Goal: Transaction & Acquisition: Purchase product/service

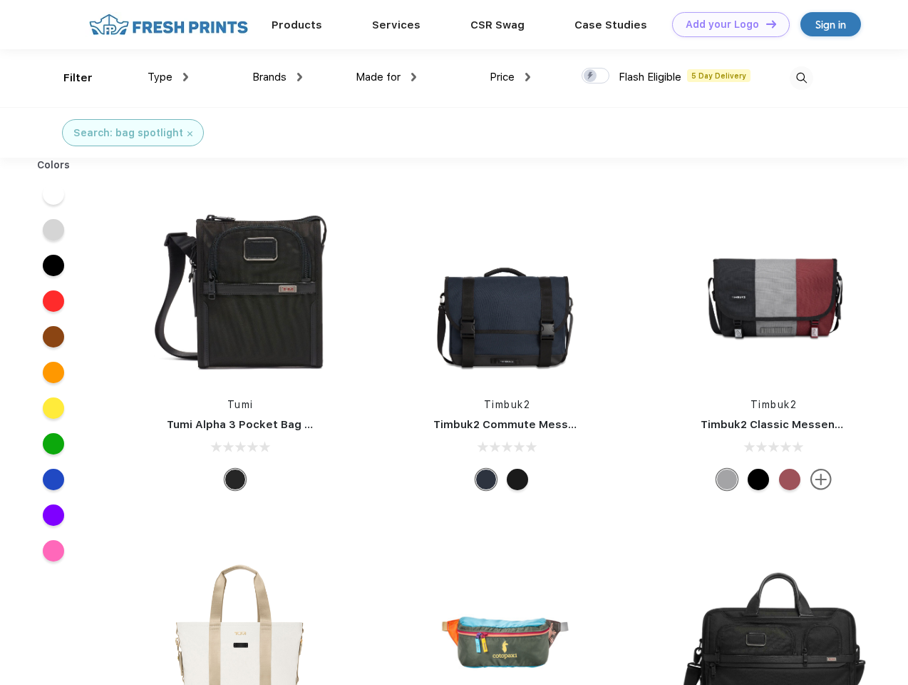
scroll to position [1, 0]
click at [726, 24] on link "Add your Logo Design Tool" at bounding box center [731, 24] width 118 height 25
click at [0, 0] on div "Design Tool" at bounding box center [0, 0] width 0 height 0
click at [765, 24] on link "Add your Logo Design Tool" at bounding box center [731, 24] width 118 height 25
click at [68, 78] on div "Filter" at bounding box center [77, 78] width 29 height 16
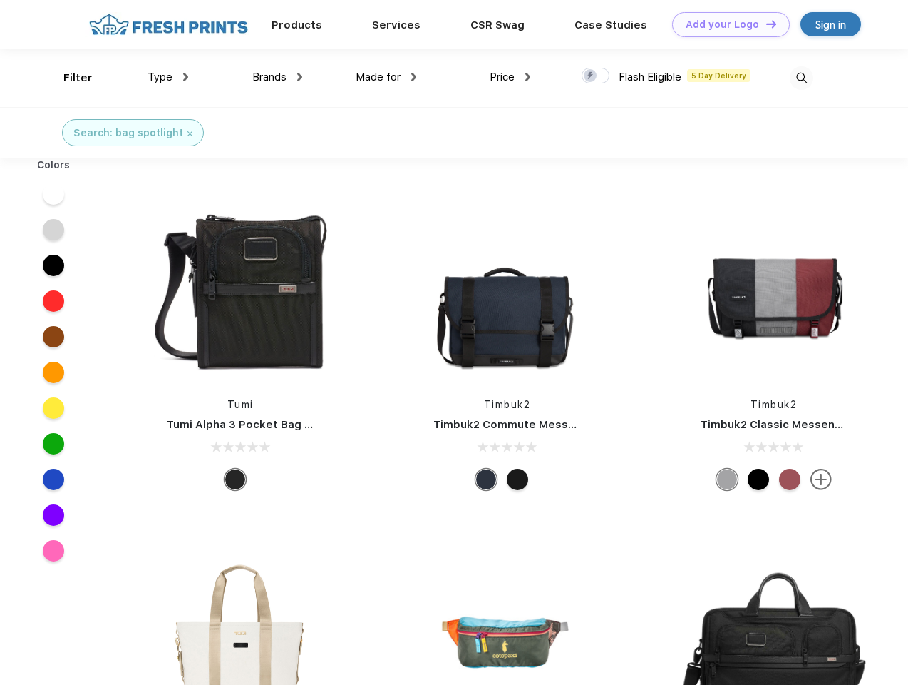
click at [168, 77] on span "Type" at bounding box center [160, 77] width 25 height 13
click at [277, 77] on span "Brands" at bounding box center [269, 77] width 34 height 13
click at [386, 77] on span "Made for" at bounding box center [378, 77] width 45 height 13
click at [511, 77] on span "Price" at bounding box center [502, 77] width 25 height 13
click at [596, 76] on div at bounding box center [596, 76] width 28 height 16
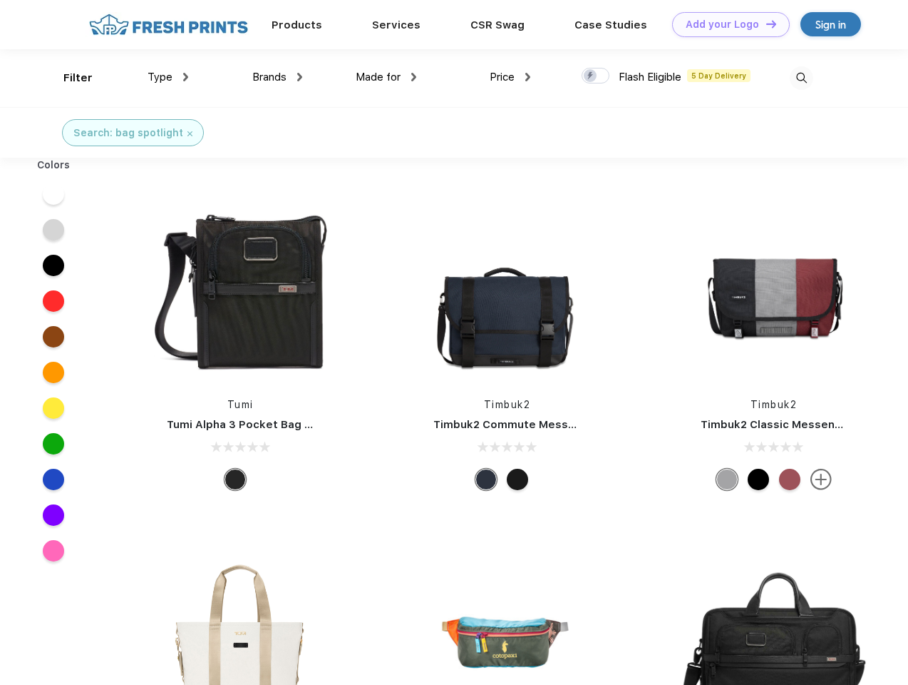
click at [591, 76] on input "checkbox" at bounding box center [586, 71] width 9 height 9
click at [802, 78] on img at bounding box center [802, 78] width 24 height 24
